Goal: Task Accomplishment & Management: Complete application form

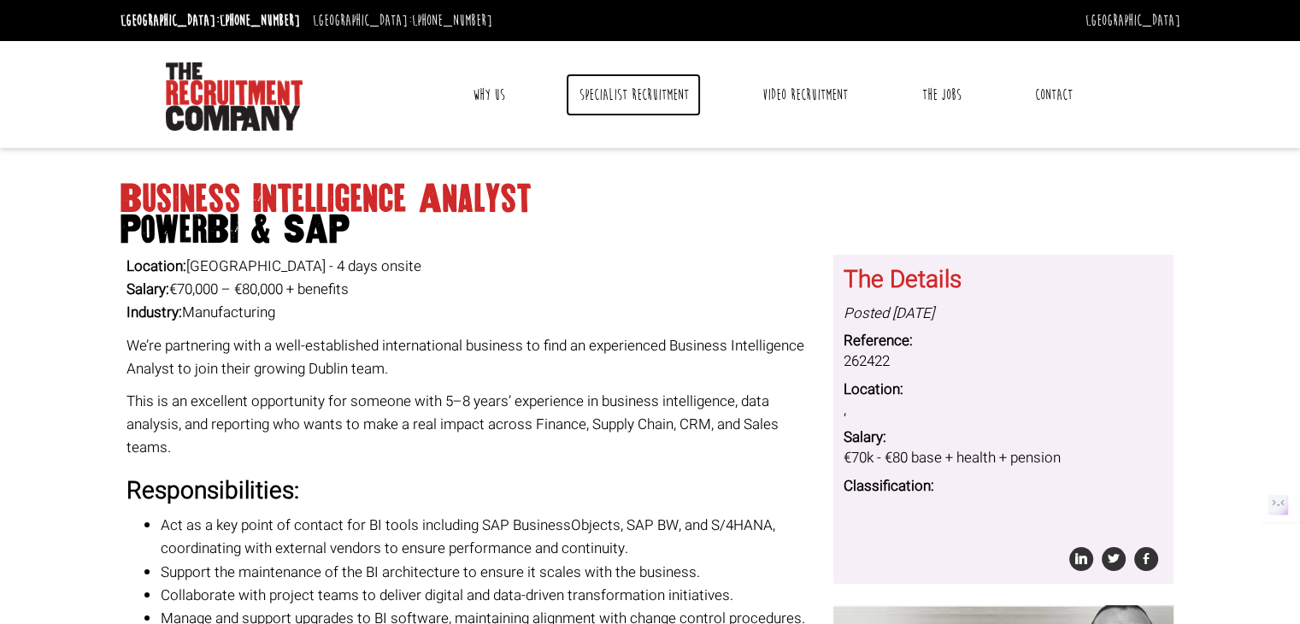
click at [633, 97] on link "Specialist Recruitment" at bounding box center [633, 94] width 135 height 43
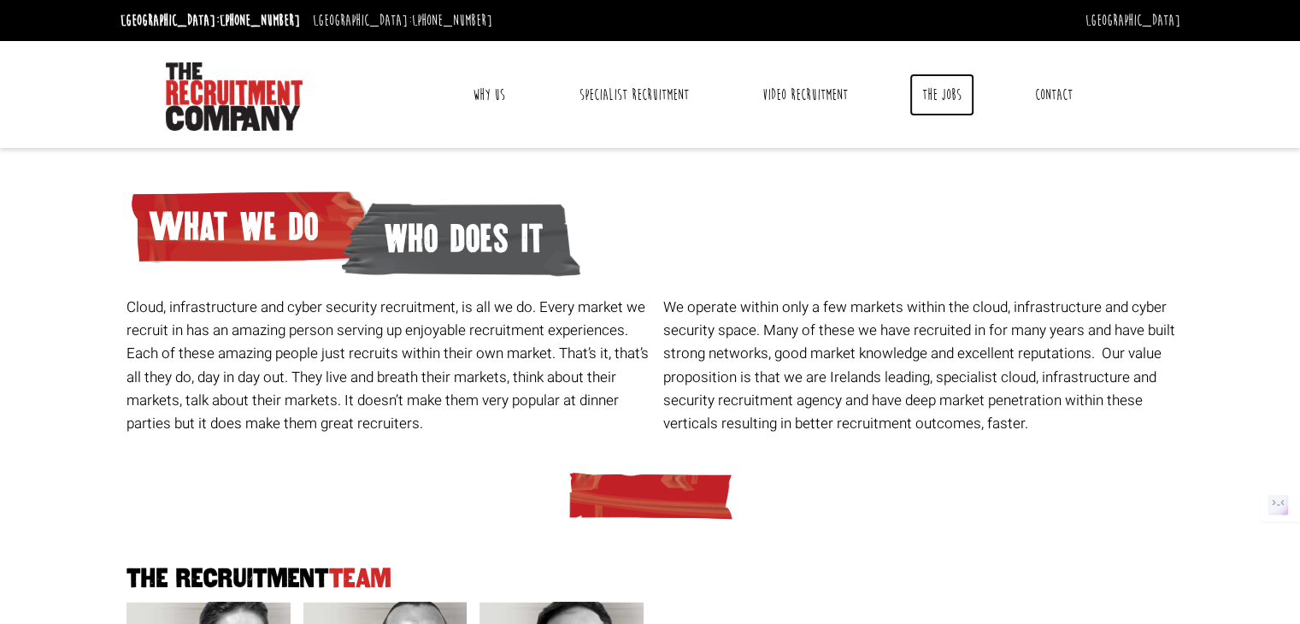
click at [933, 97] on link "The Jobs" at bounding box center [941, 94] width 65 height 43
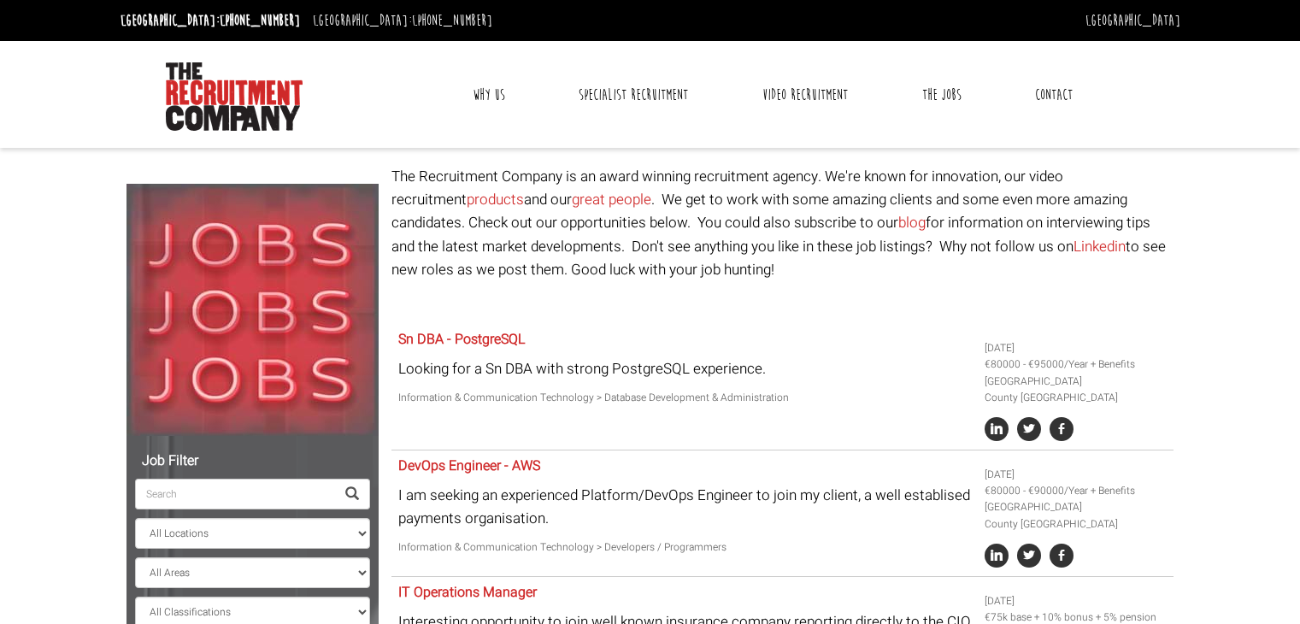
select select "Ireland"
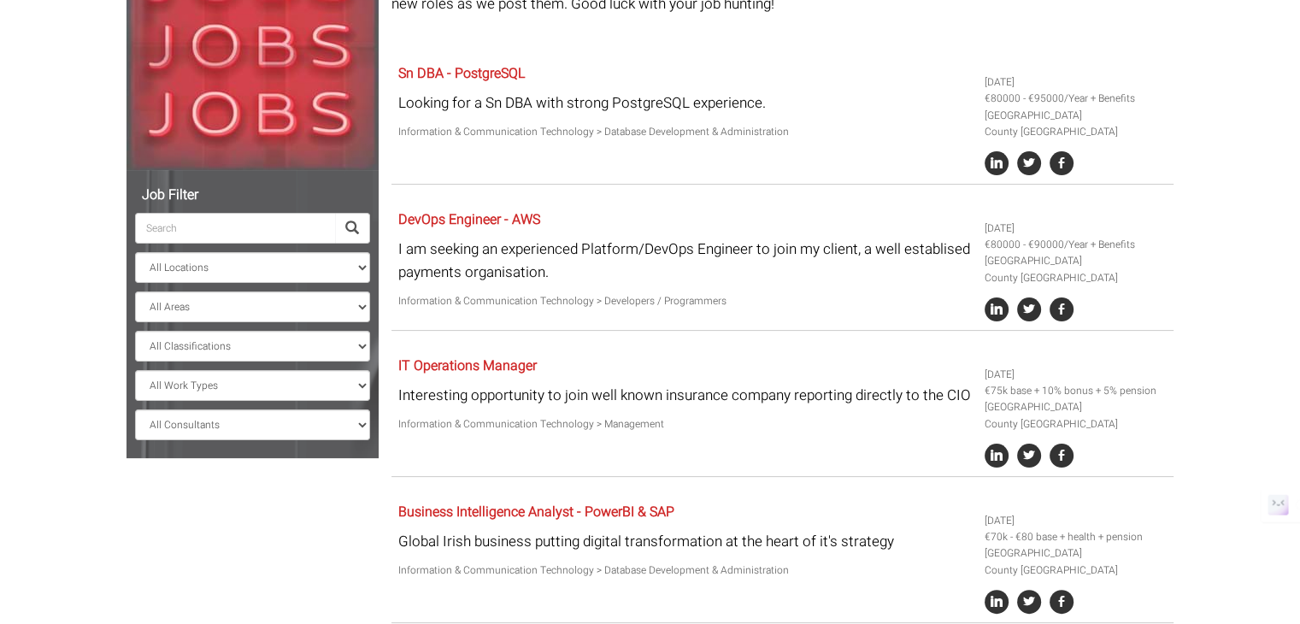
scroll to position [276, 0]
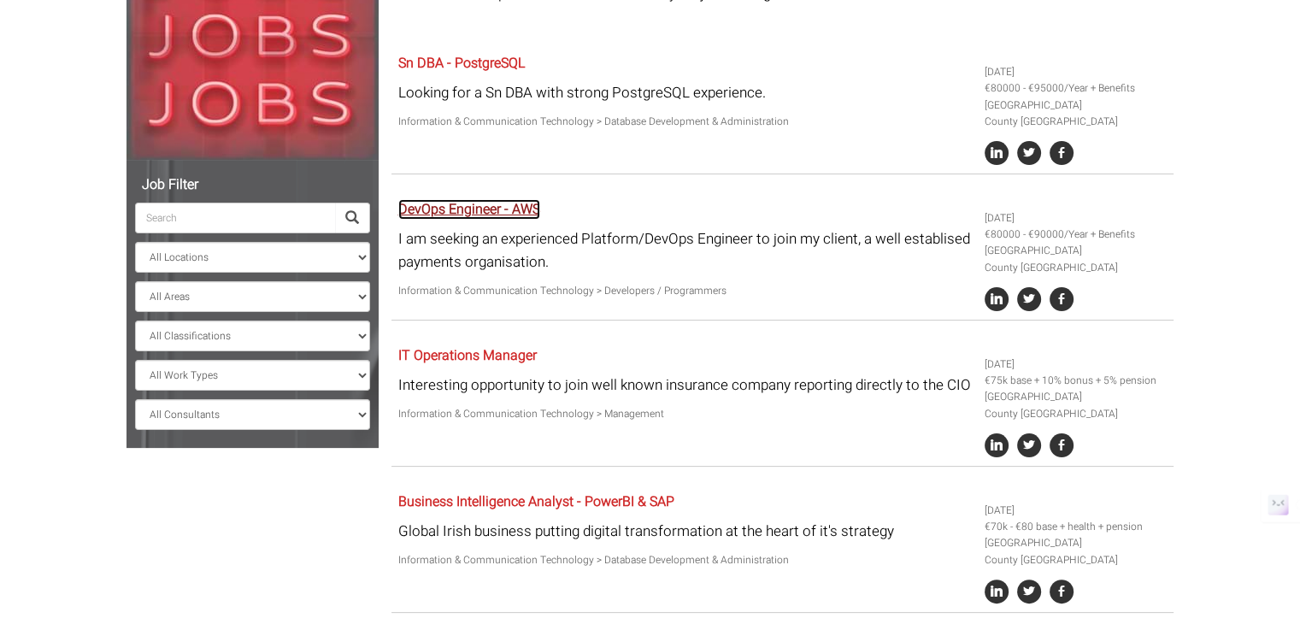
click at [448, 215] on link "DevOps Engineer - AWS" at bounding box center [469, 209] width 142 height 21
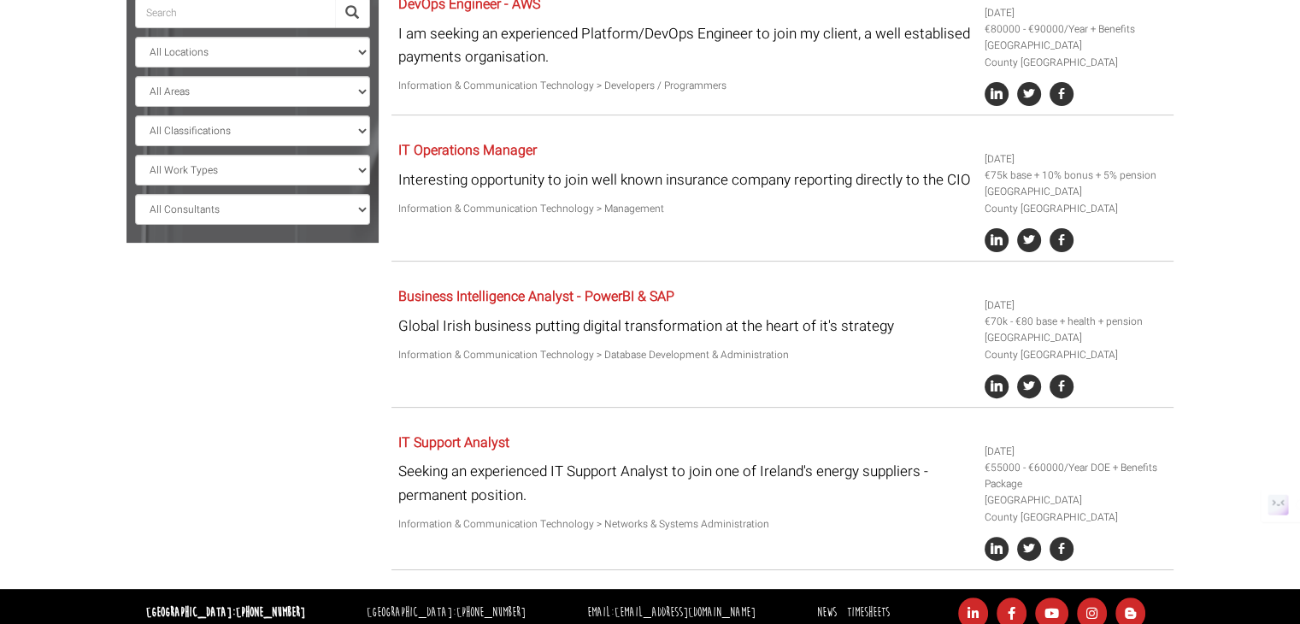
scroll to position [495, 0]
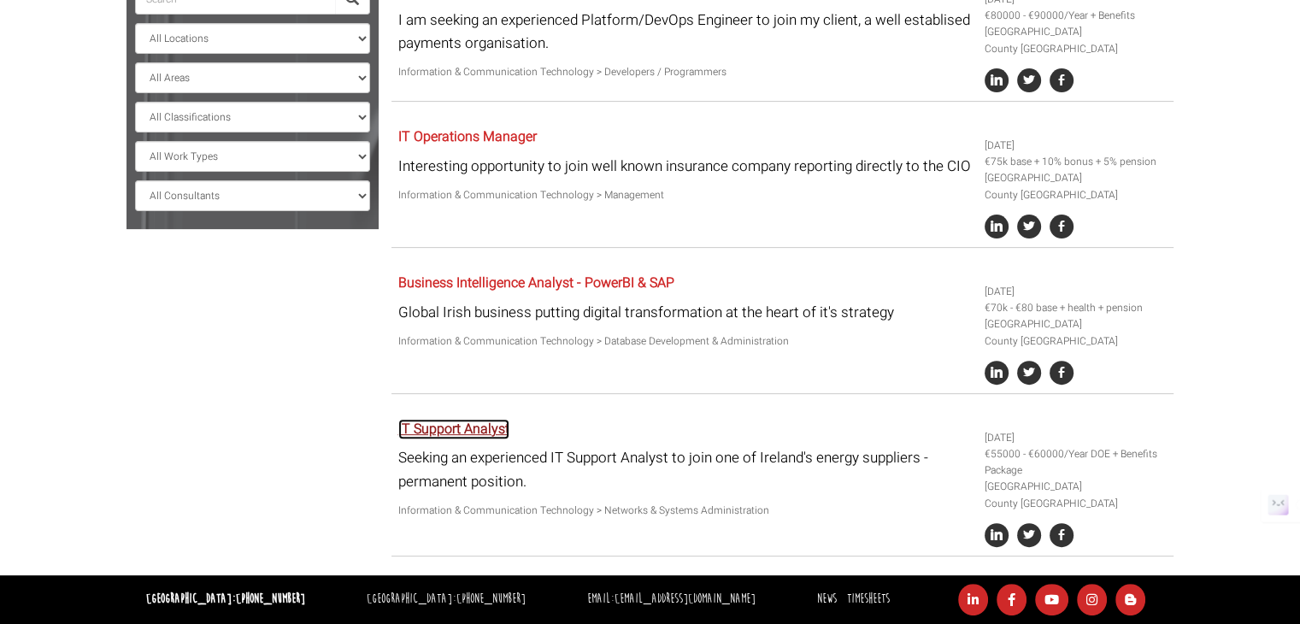
click at [457, 431] on link "IT Support Analyst" at bounding box center [453, 429] width 111 height 21
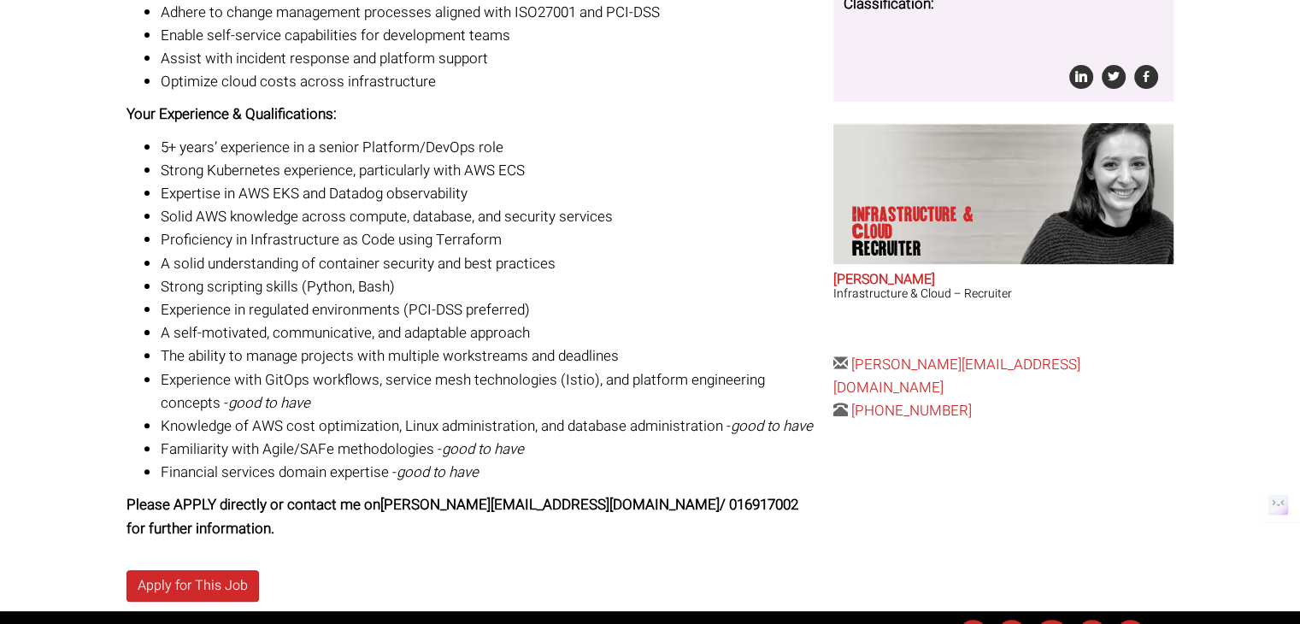
scroll to position [484, 0]
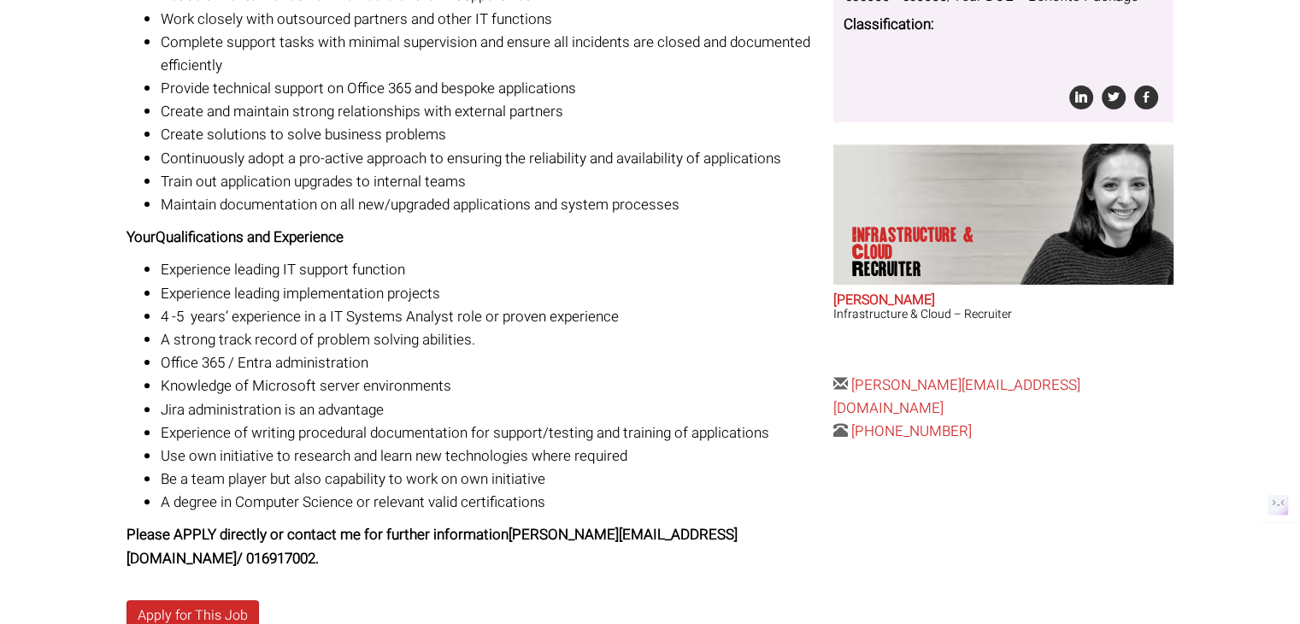
scroll to position [496, 0]
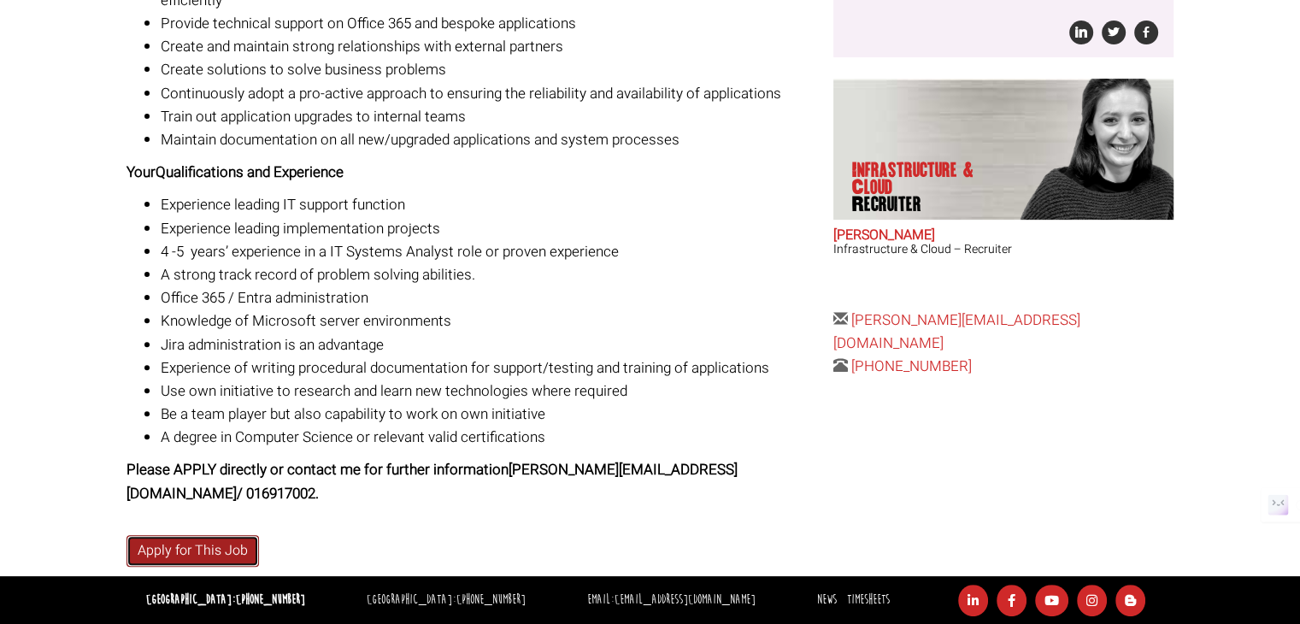
click at [236, 543] on link "Apply for This Job" at bounding box center [192, 551] width 132 height 32
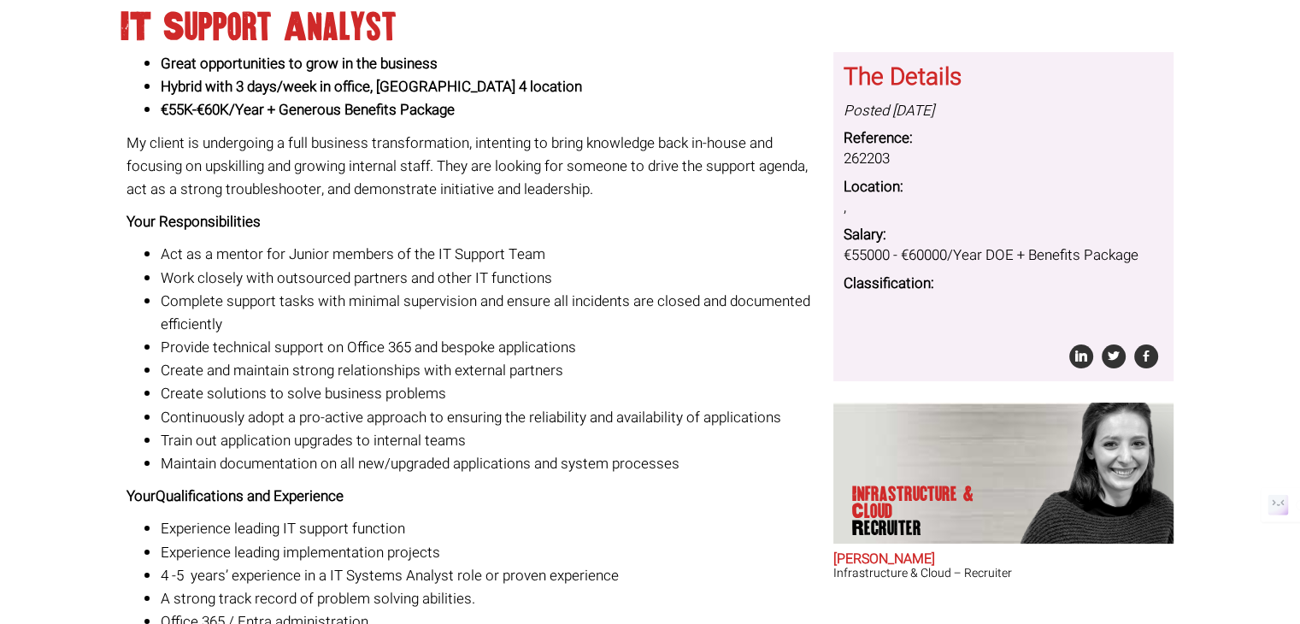
scroll to position [161, 0]
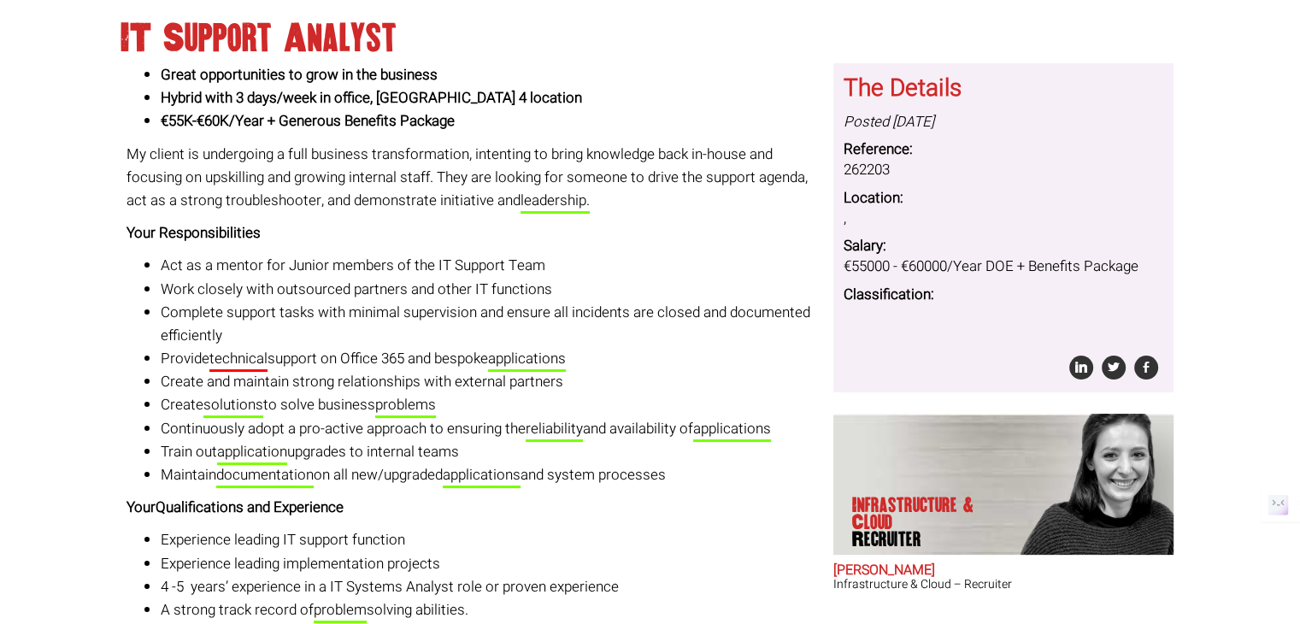
click at [555, 271] on li "Act as a mentor for Junior members of the IT Support Team" at bounding box center [491, 265] width 660 height 23
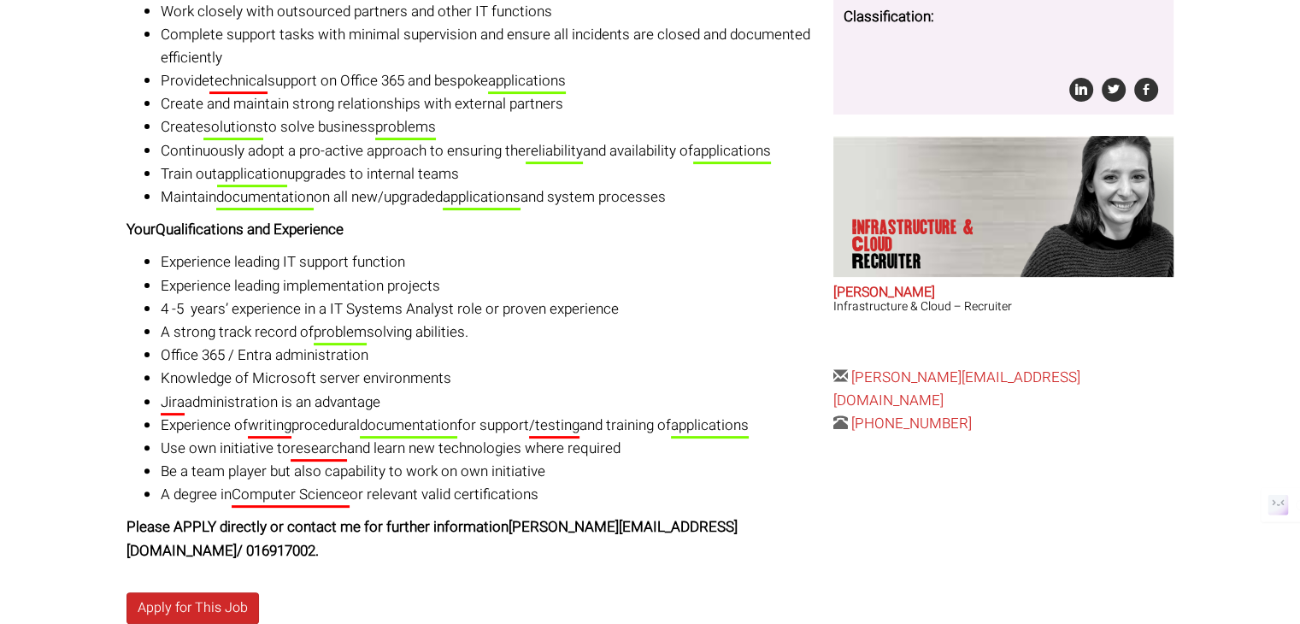
scroll to position [459, 0]
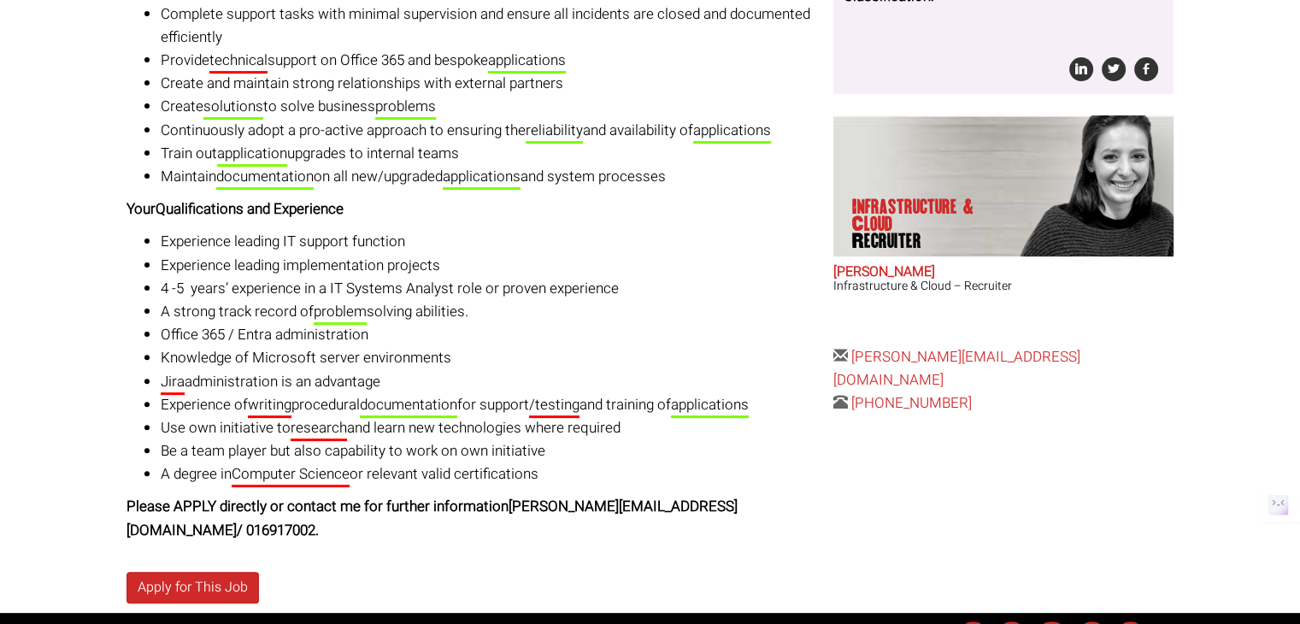
click at [263, 383] on li "Jira administration is an advantage" at bounding box center [491, 381] width 660 height 23
drag, startPoint x: 263, startPoint y: 383, endPoint x: 325, endPoint y: 373, distance: 62.4
click at [325, 373] on li "Jira administration is an advantage" at bounding box center [491, 381] width 660 height 23
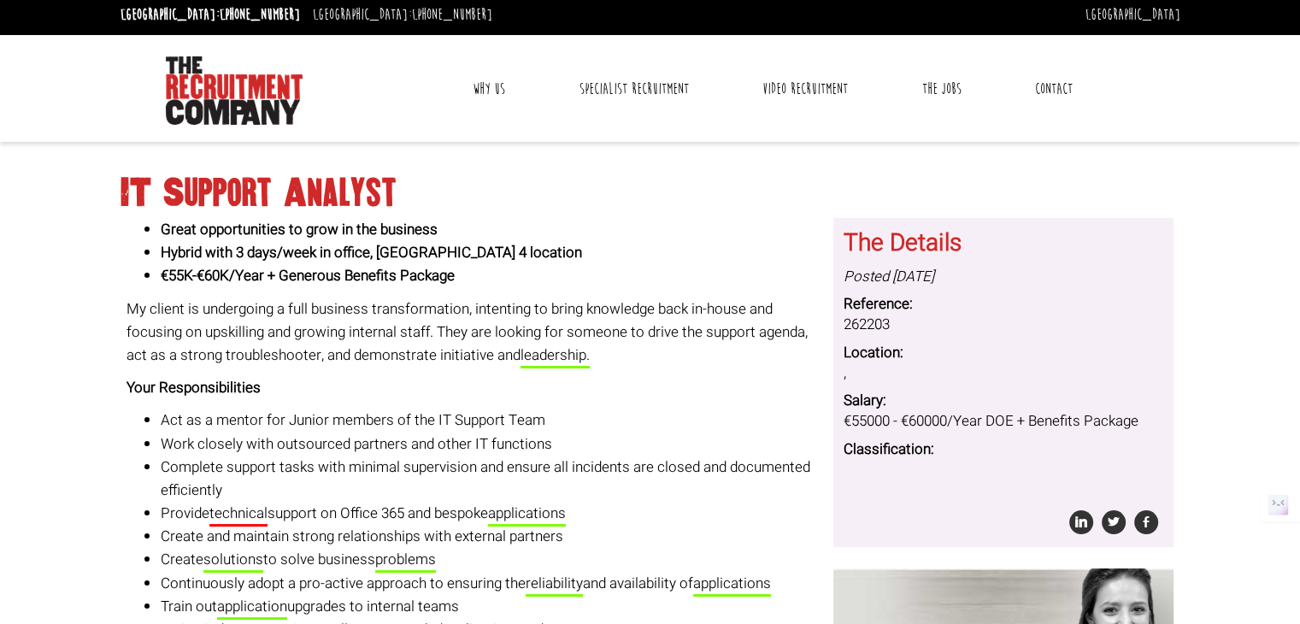
scroll to position [0, 0]
